Goal: Navigation & Orientation: Find specific page/section

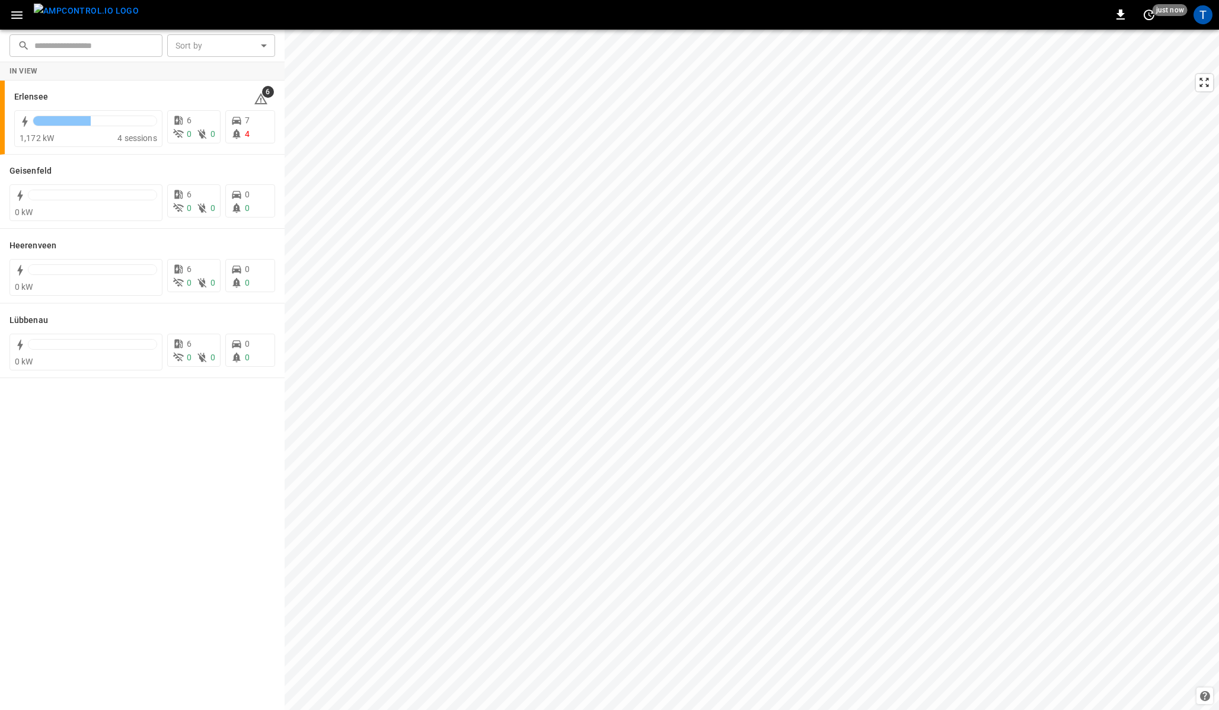
click at [16, 17] on icon "button" at bounding box center [16, 15] width 11 height 8
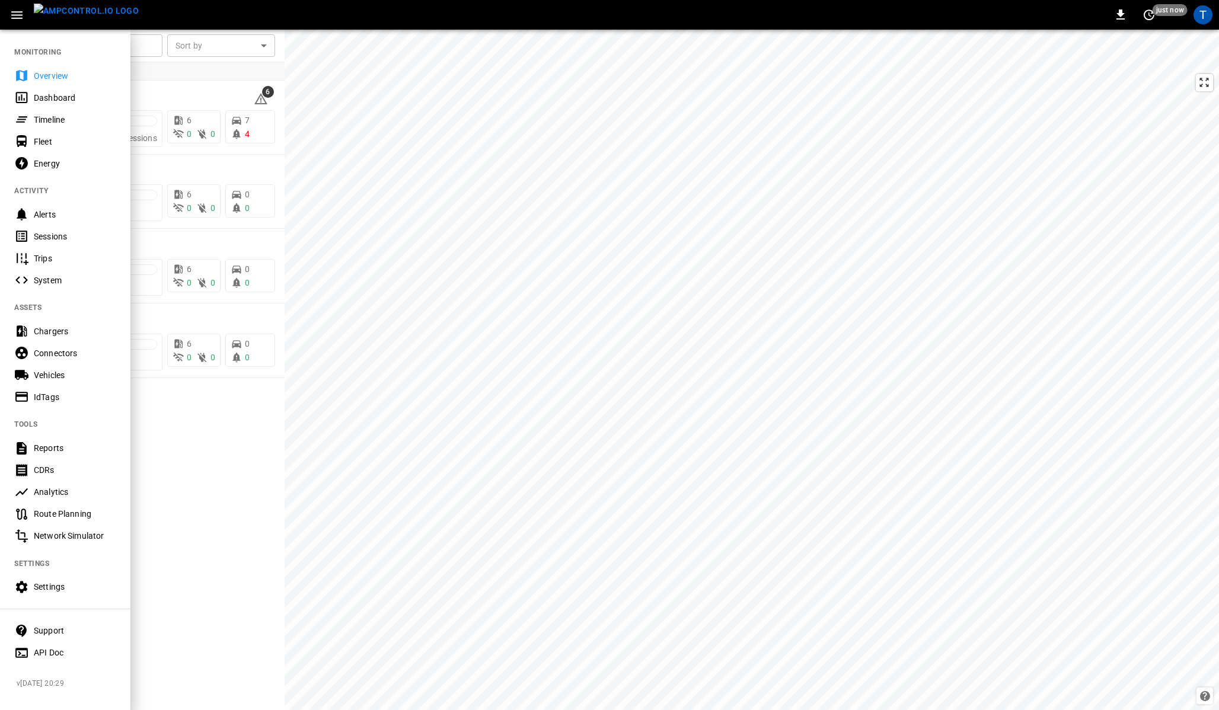
click at [40, 235] on div "Sessions" at bounding box center [75, 237] width 82 height 12
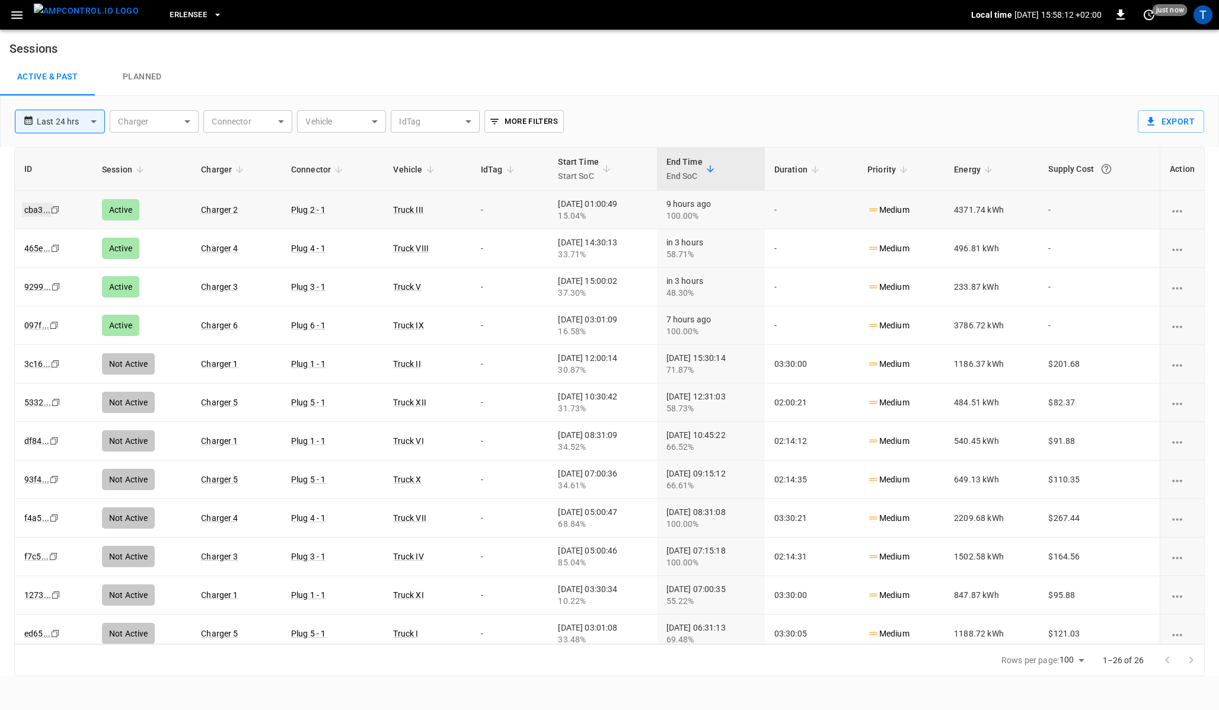
click at [37, 210] on link "cba3 ..." at bounding box center [37, 210] width 31 height 14
